Goal: Task Accomplishment & Management: Complete application form

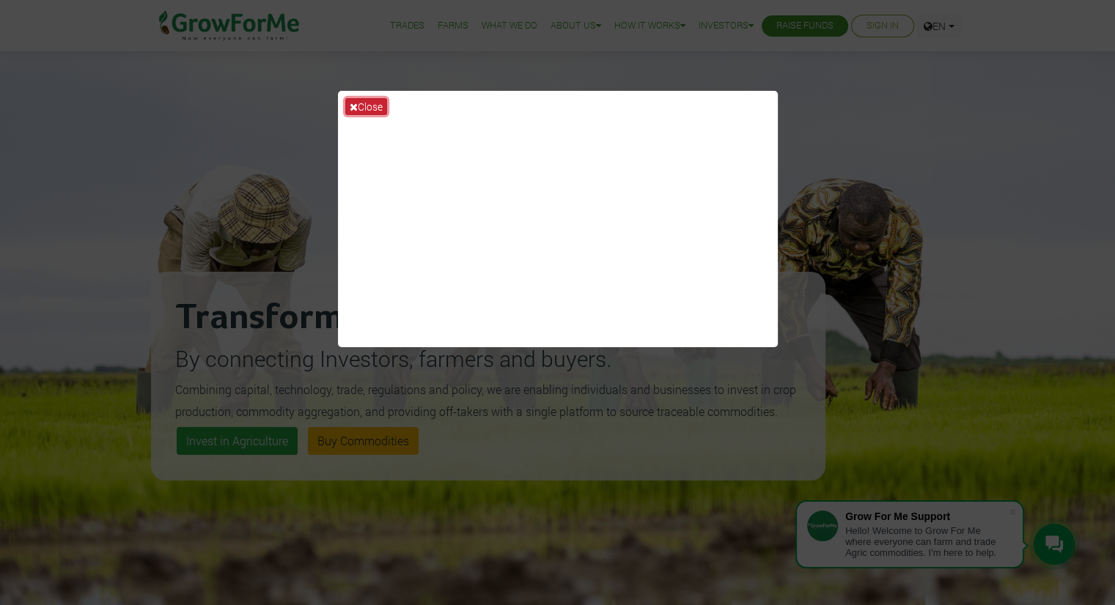
click at [359, 107] on button "Close" at bounding box center [366, 106] width 42 height 17
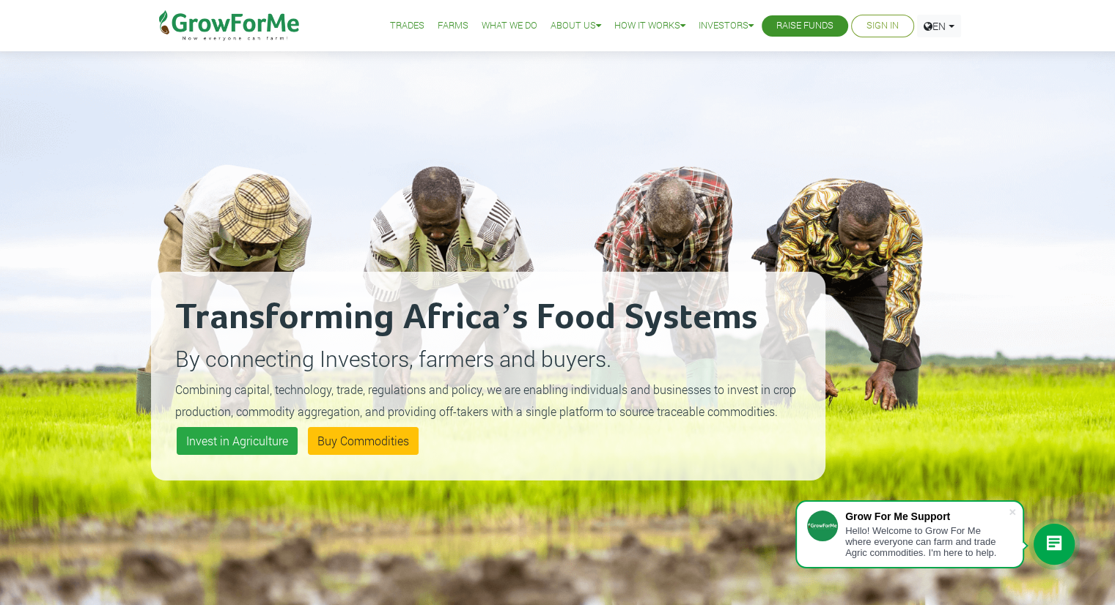
click at [874, 24] on link "Sign In" at bounding box center [882, 25] width 32 height 15
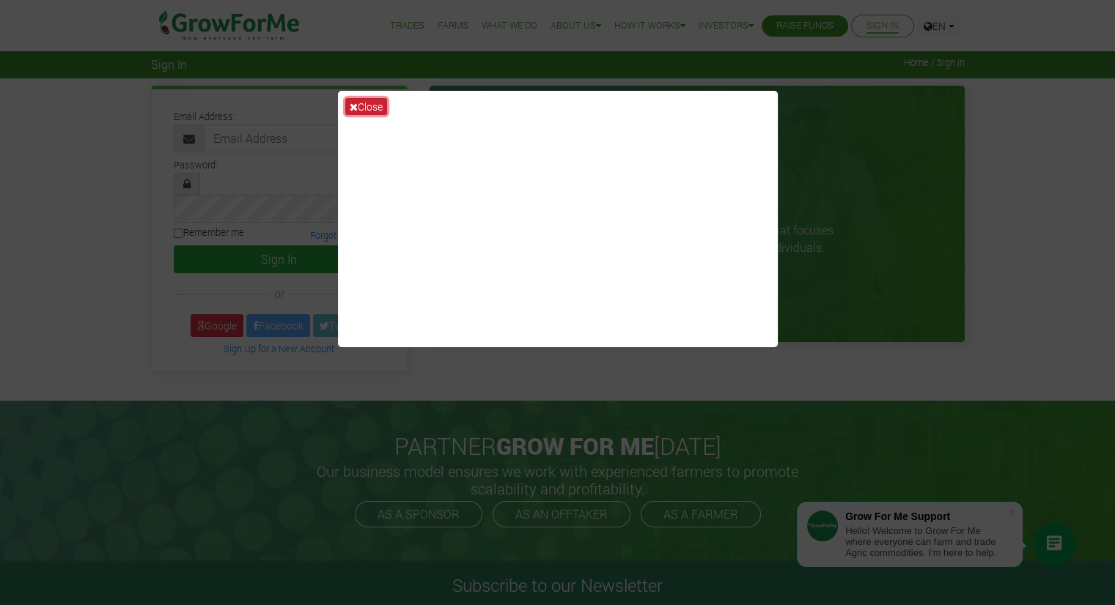
click at [366, 106] on button "Close" at bounding box center [366, 106] width 42 height 17
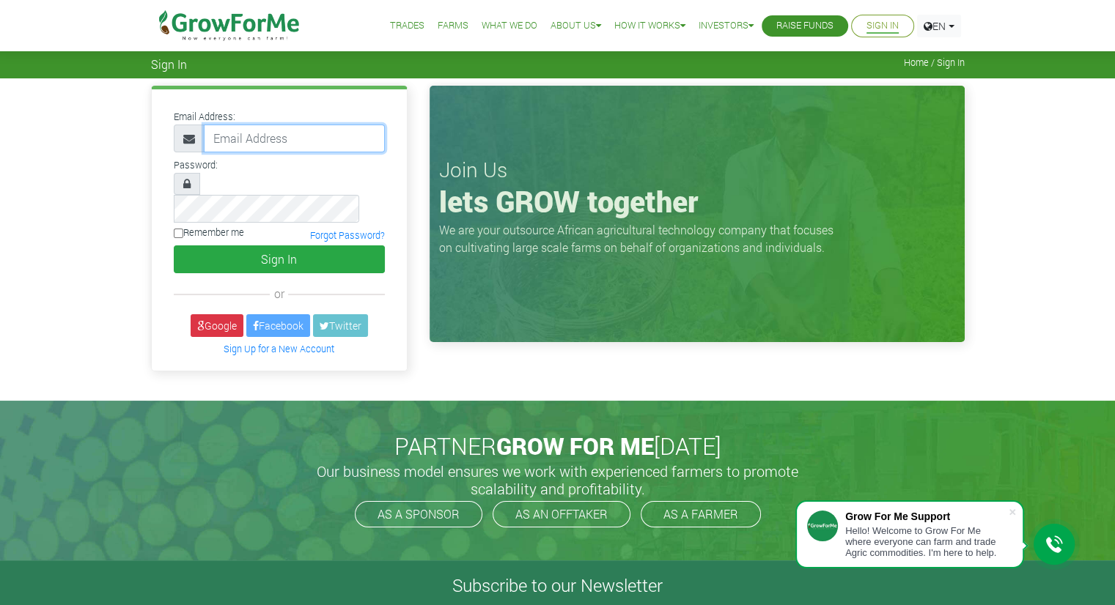
click at [314, 136] on input "email" at bounding box center [294, 139] width 181 height 28
click at [264, 142] on input "email" at bounding box center [294, 139] width 181 height 28
type input "Issakamoro1@gmail.com"
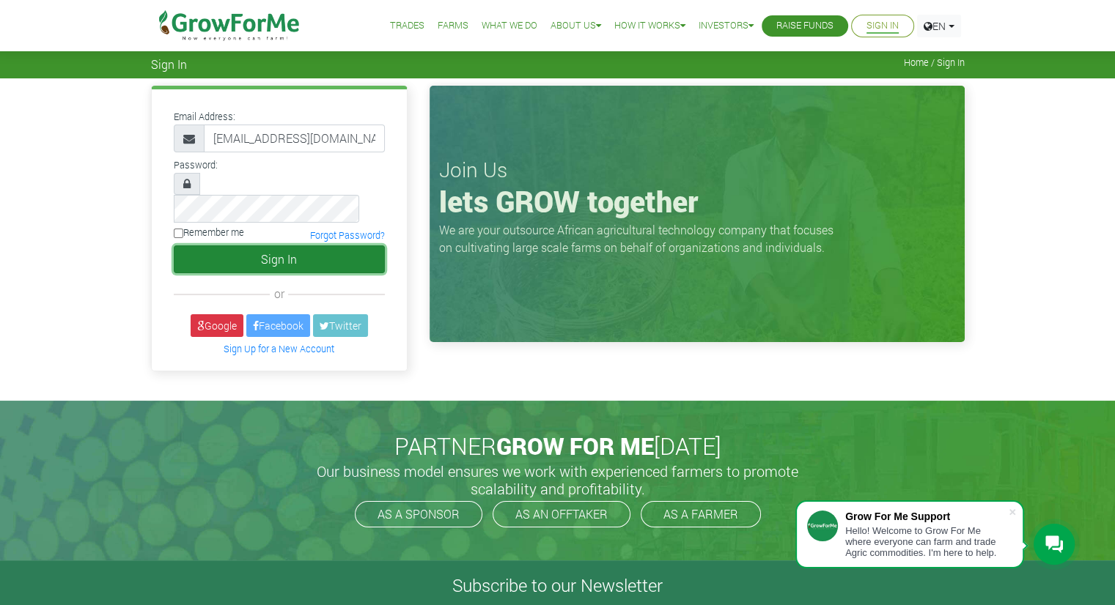
click at [199, 246] on button "Sign In" at bounding box center [279, 260] width 211 height 28
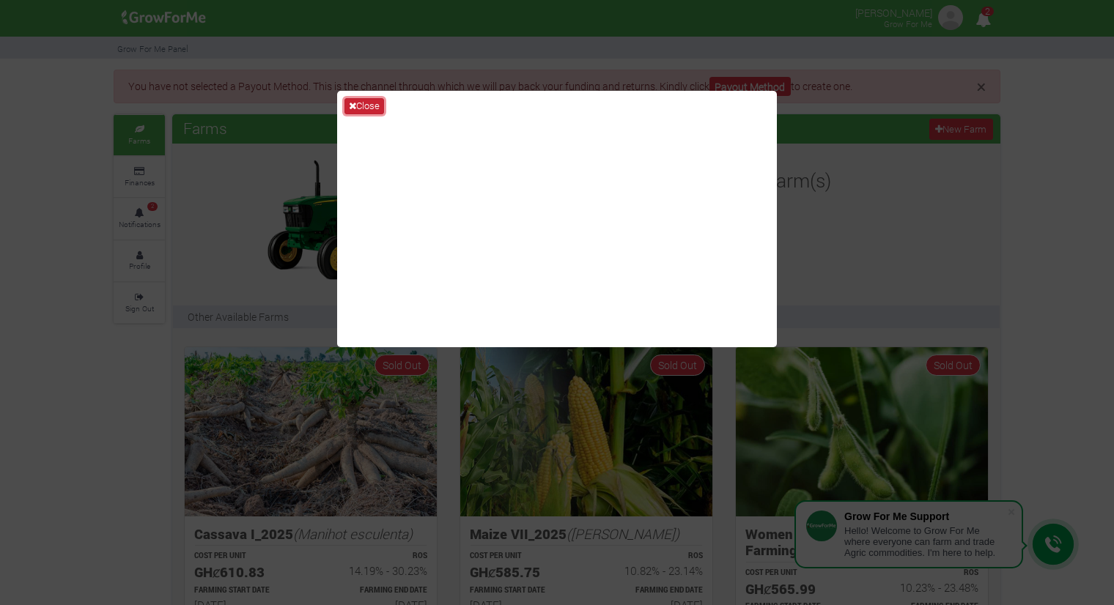
click at [364, 104] on button "Close" at bounding box center [364, 106] width 40 height 16
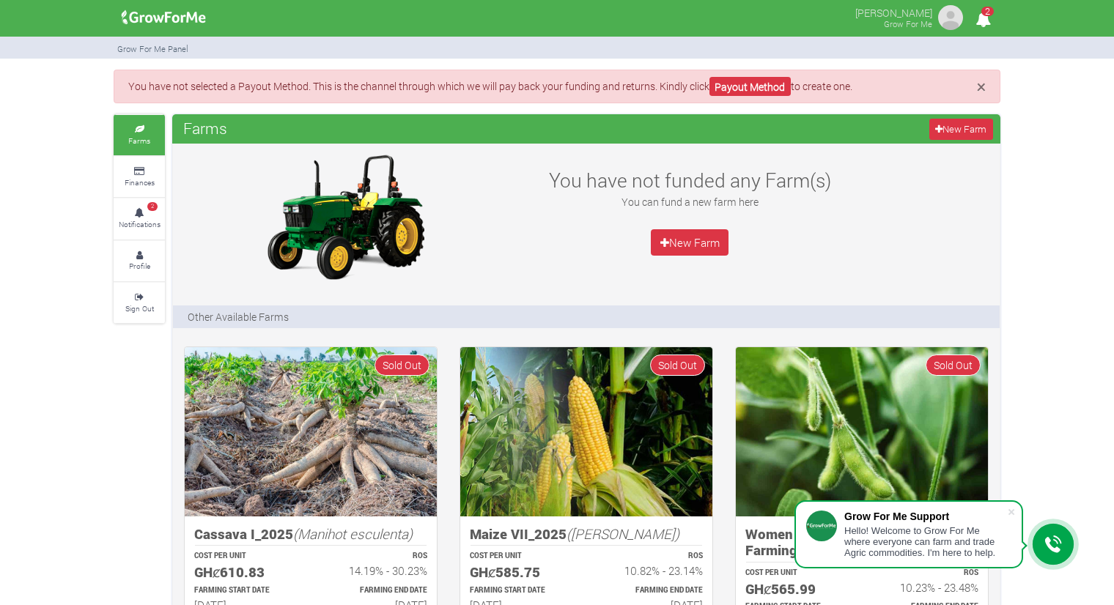
click at [982, 21] on icon "2" at bounding box center [983, 19] width 29 height 33
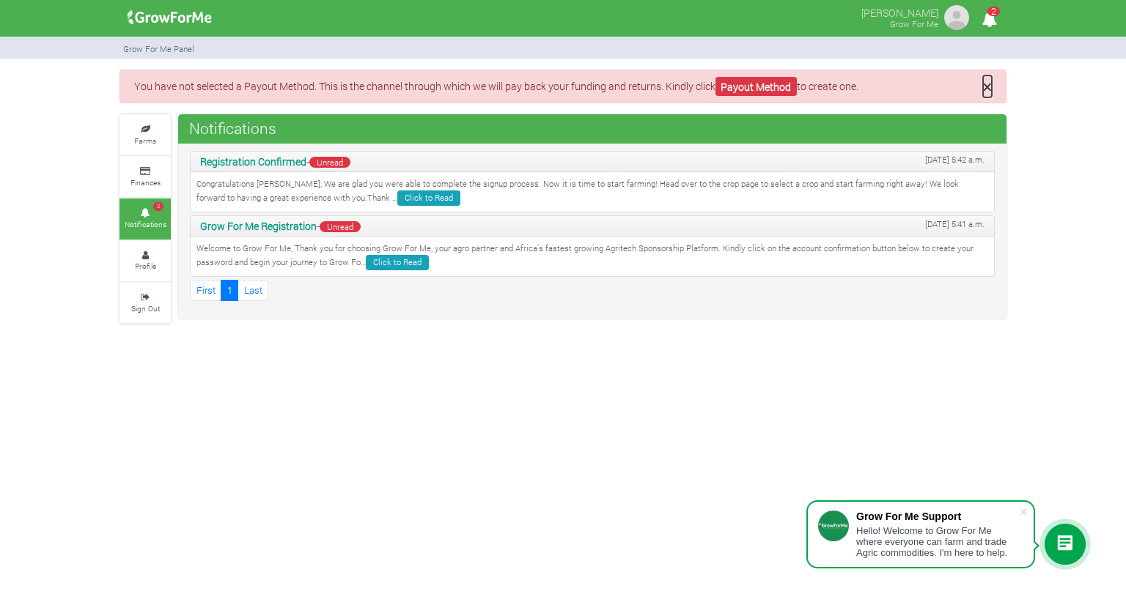
click at [989, 86] on span "×" at bounding box center [987, 86] width 9 height 22
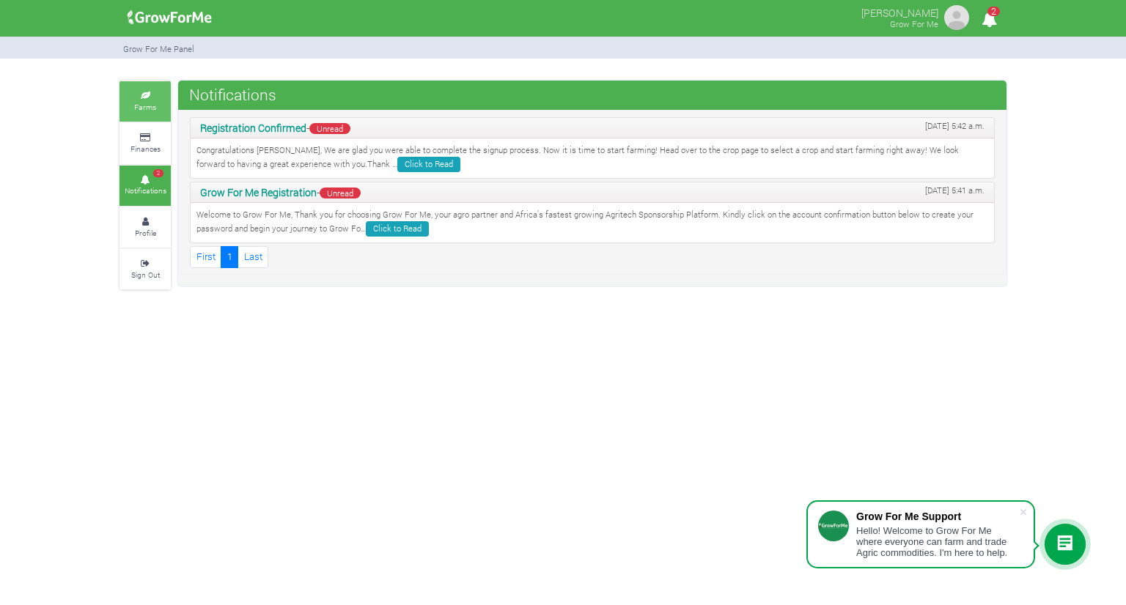
click at [137, 112] on small "Farms" at bounding box center [145, 107] width 22 height 10
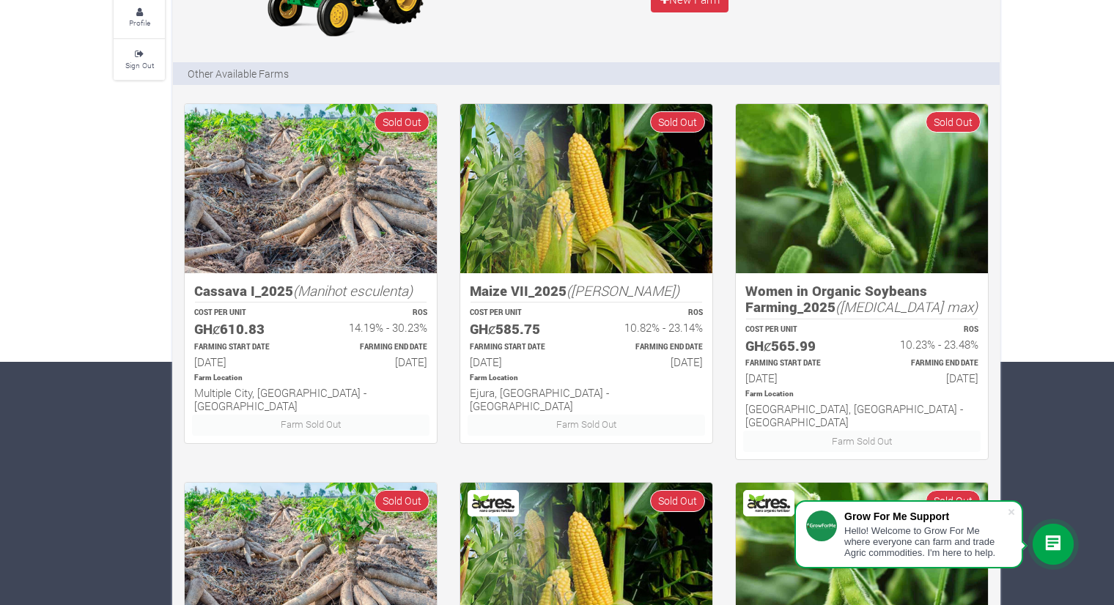
scroll to position [248, 0]
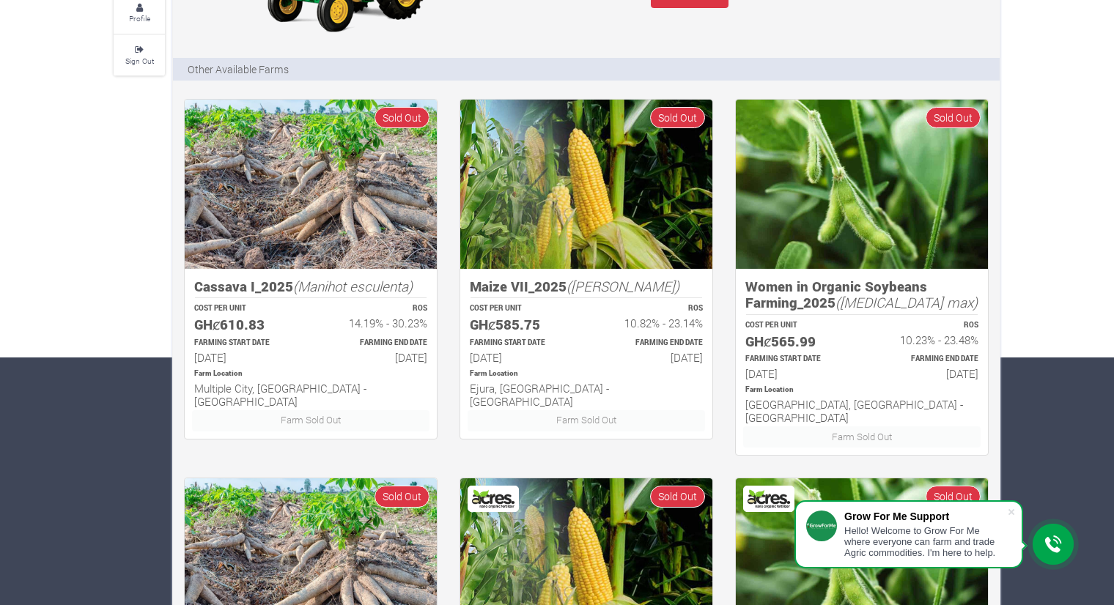
click at [232, 357] on h6 "15th Apr 2025" at bounding box center [245, 357] width 103 height 13
click at [572, 305] on p "COST PER UNIT" at bounding box center [521, 308] width 103 height 11
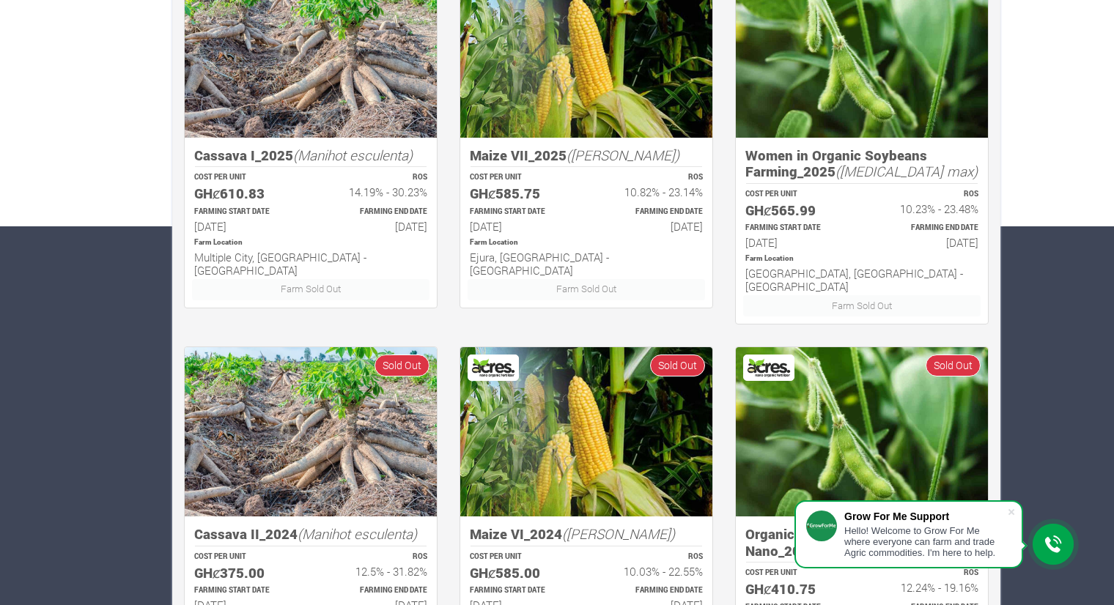
scroll to position [381, 0]
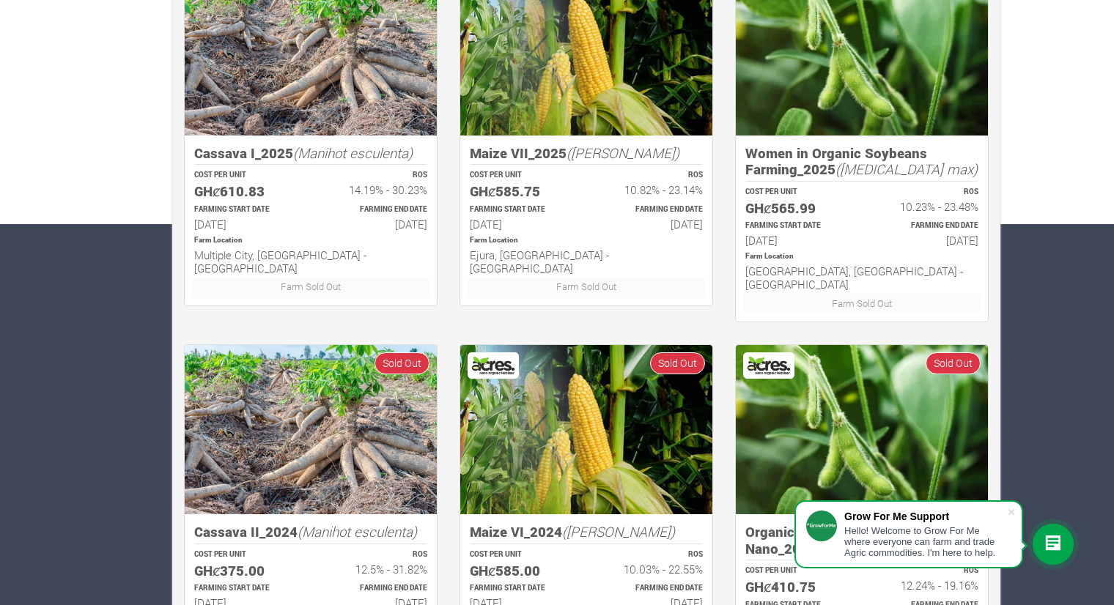
click at [536, 368] on img at bounding box center [586, 429] width 252 height 169
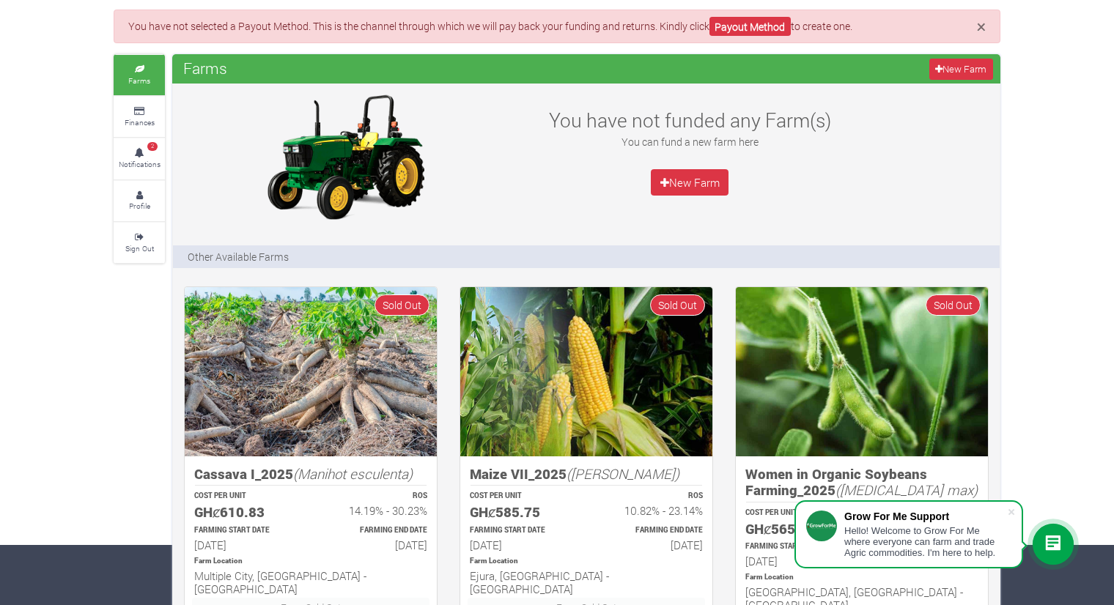
scroll to position [59, 0]
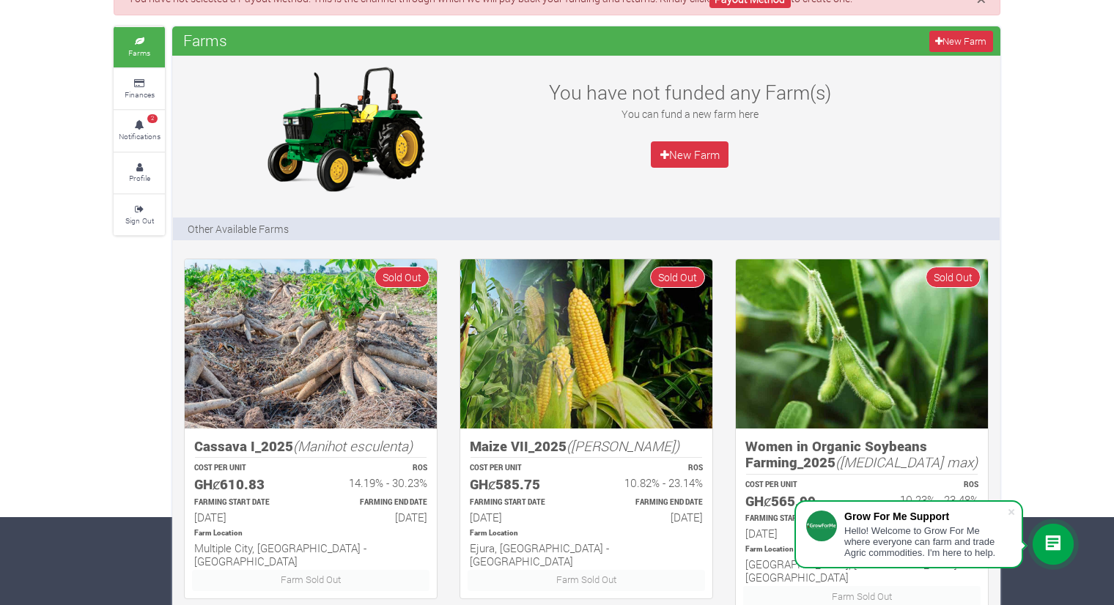
click at [536, 368] on img at bounding box center [586, 343] width 252 height 169
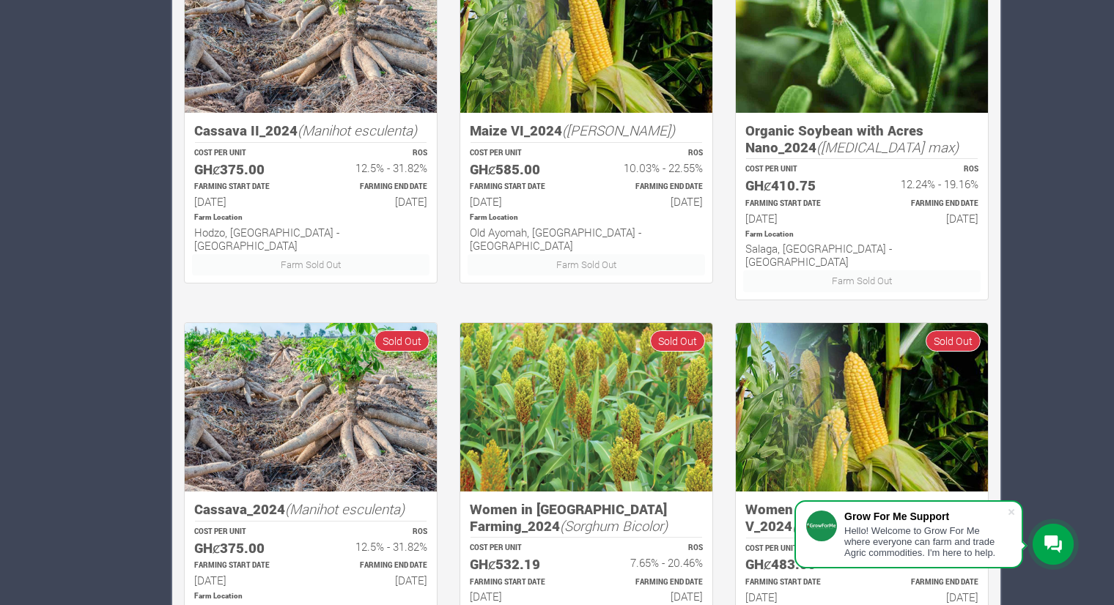
scroll to position [884, 0]
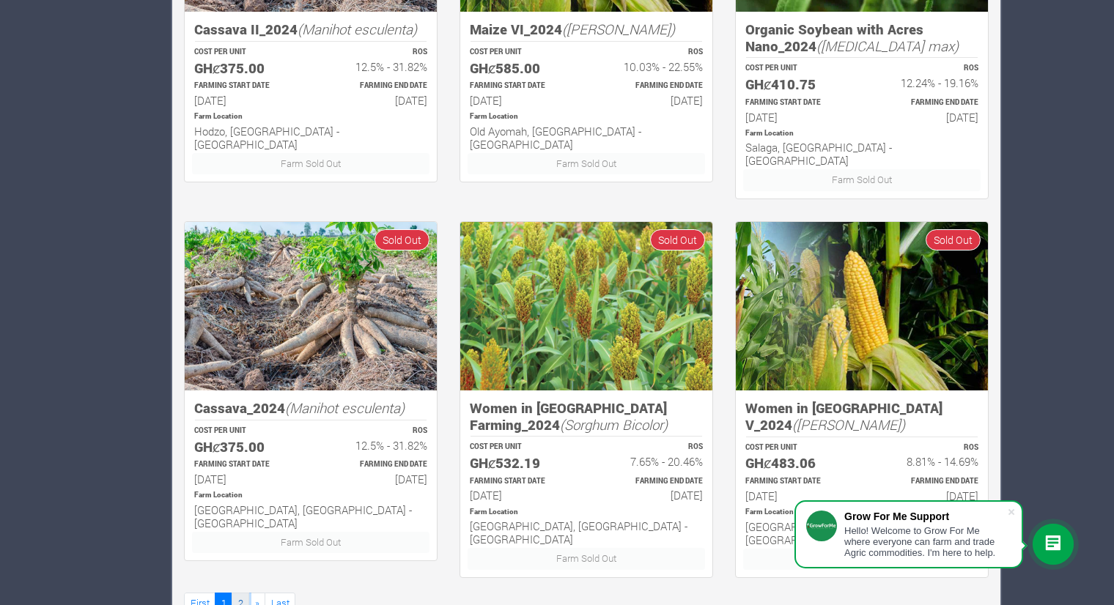
click at [237, 593] on link "2" at bounding box center [241, 603] width 18 height 21
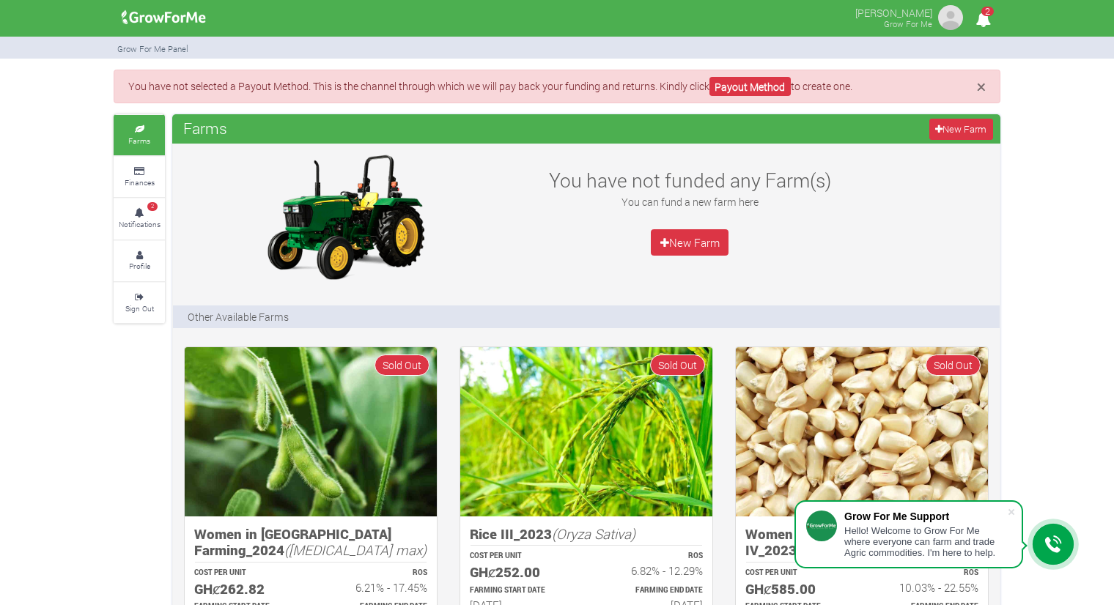
click at [223, 319] on p "Other Available Farms" at bounding box center [238, 316] width 101 height 15
click at [695, 243] on link "New Farm" at bounding box center [690, 242] width 78 height 26
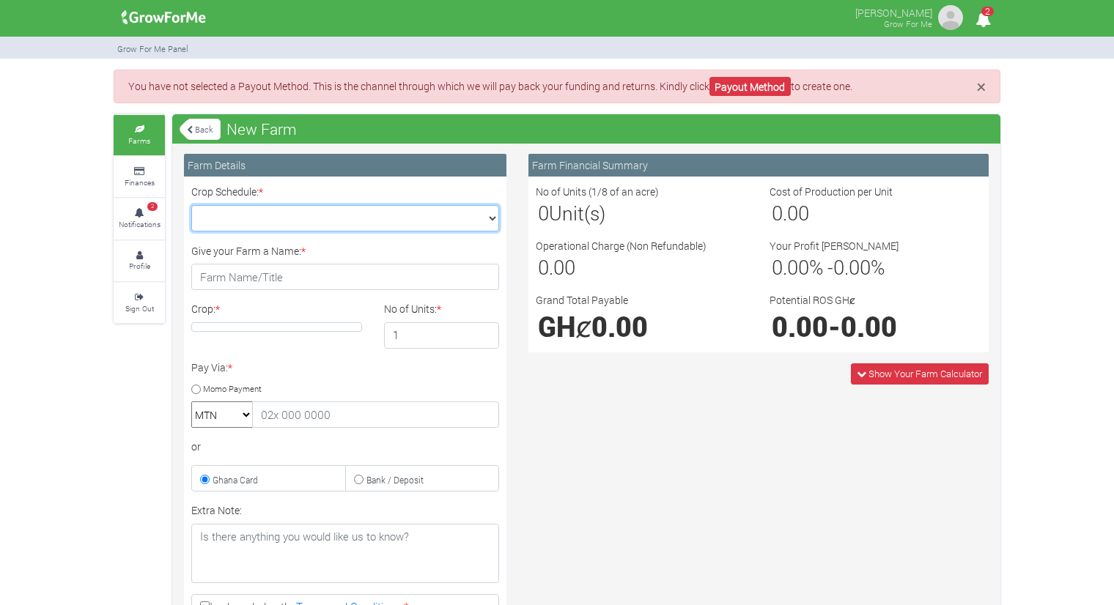
click at [443, 229] on select "Crop Schedule: *" at bounding box center [345, 218] width 308 height 26
click at [620, 439] on div "Farm Financial Summary No of Units (1/8 of an acre) 0 Unit(s) Cost of Productio…" at bounding box center [758, 465] width 482 height 623
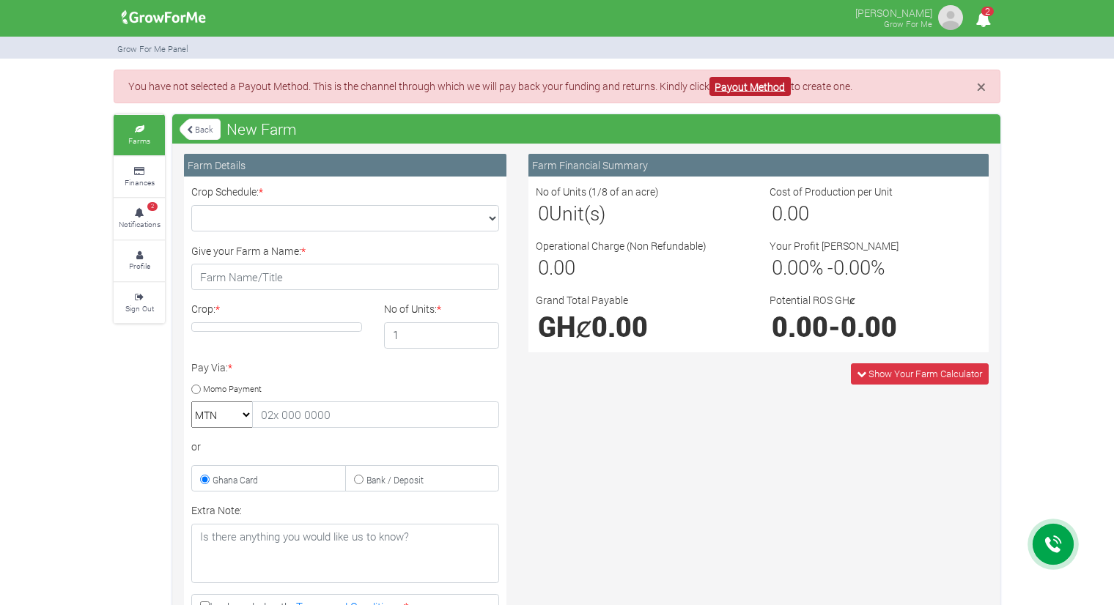
click at [755, 84] on link "Payout Method" at bounding box center [749, 87] width 81 height 20
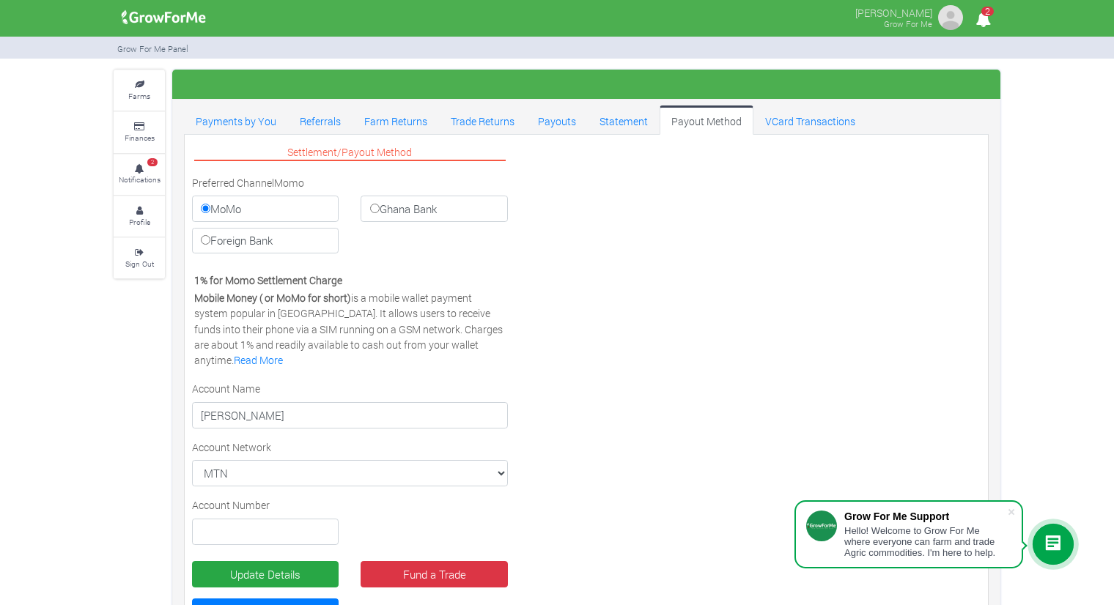
scroll to position [59, 0]
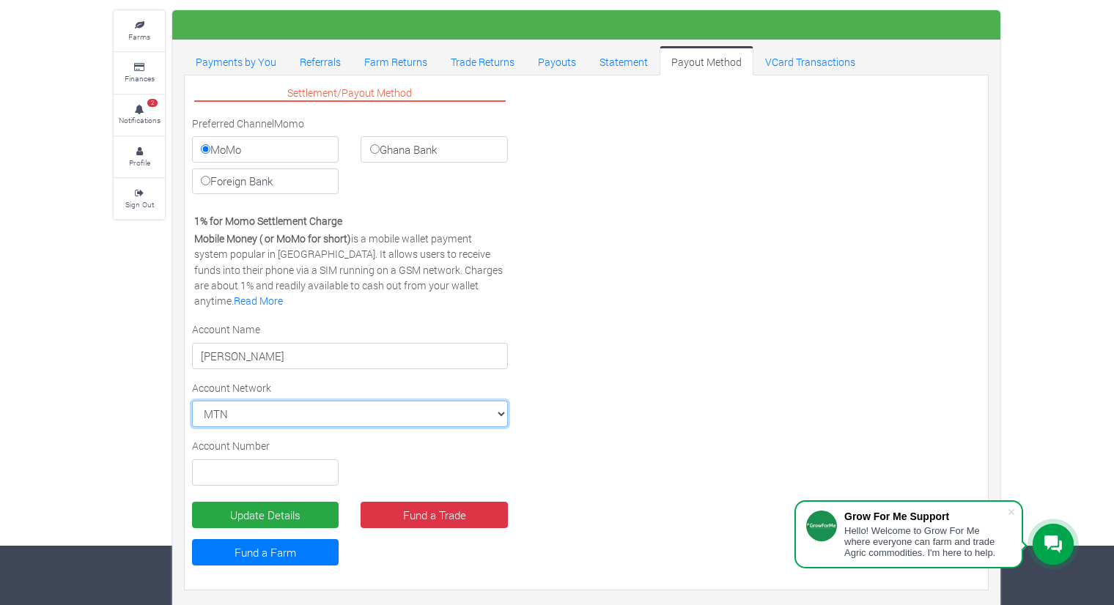
click at [295, 411] on select "MTN MTN VODAFONE AIRTEL TIGO" at bounding box center [350, 414] width 316 height 26
click at [192, 401] on select "MTN MTN VODAFONE AIRTEL TIGO" at bounding box center [350, 414] width 316 height 26
click at [387, 443] on div "Settlement/Payout Method Preferred Channel Momo [GEOGRAPHIC_DATA] Ghana Bank Fo…" at bounding box center [350, 332] width 338 height 499
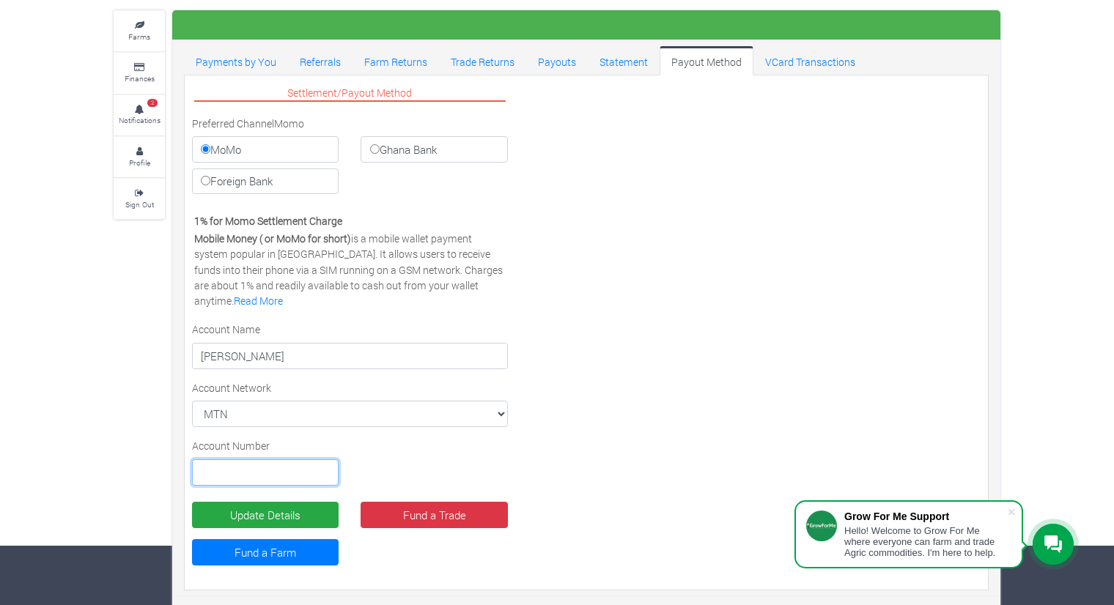
click at [283, 471] on input "text" at bounding box center [265, 473] width 147 height 26
type input "0547678544"
